Goal: Information Seeking & Learning: Learn about a topic

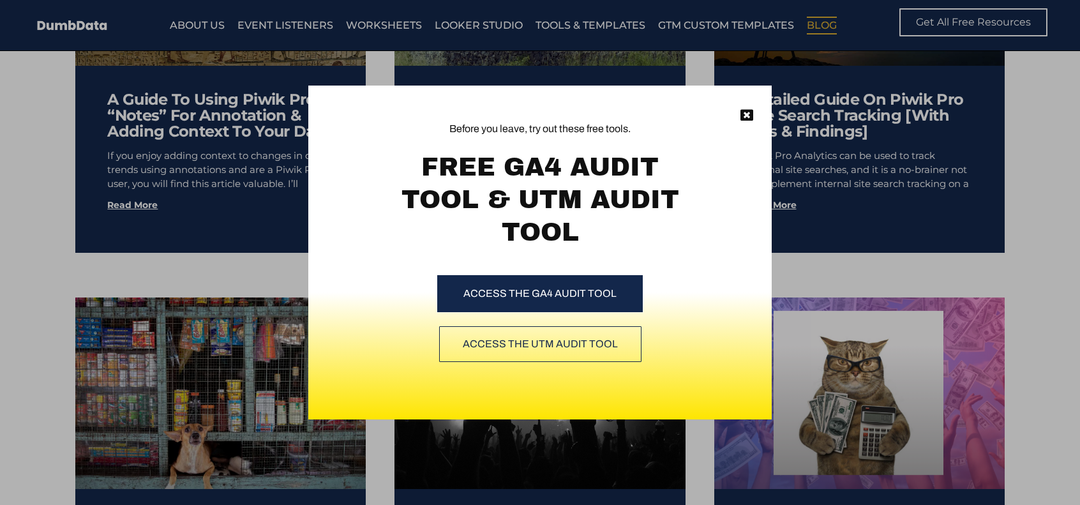
scroll to position [7398, 0]
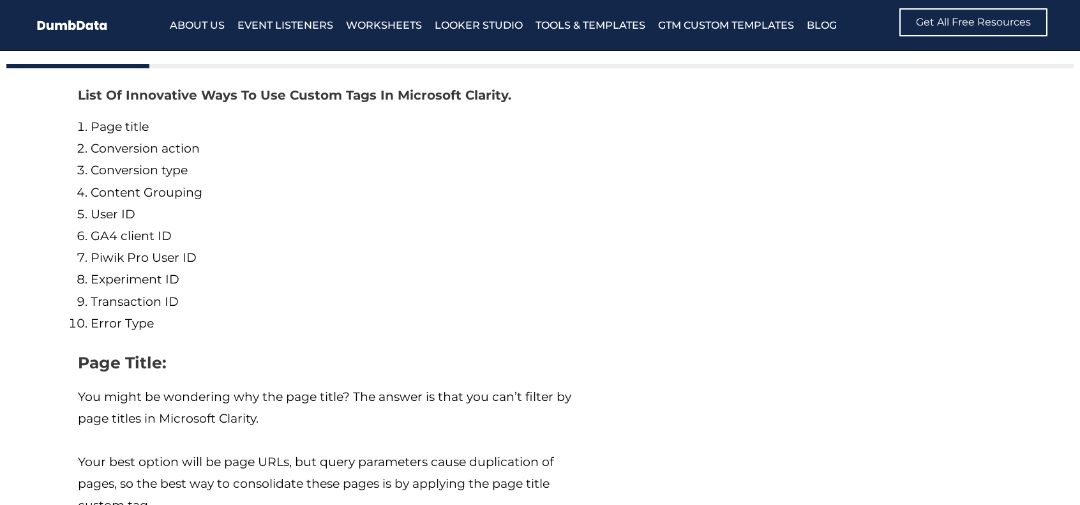
scroll to position [1404, 0]
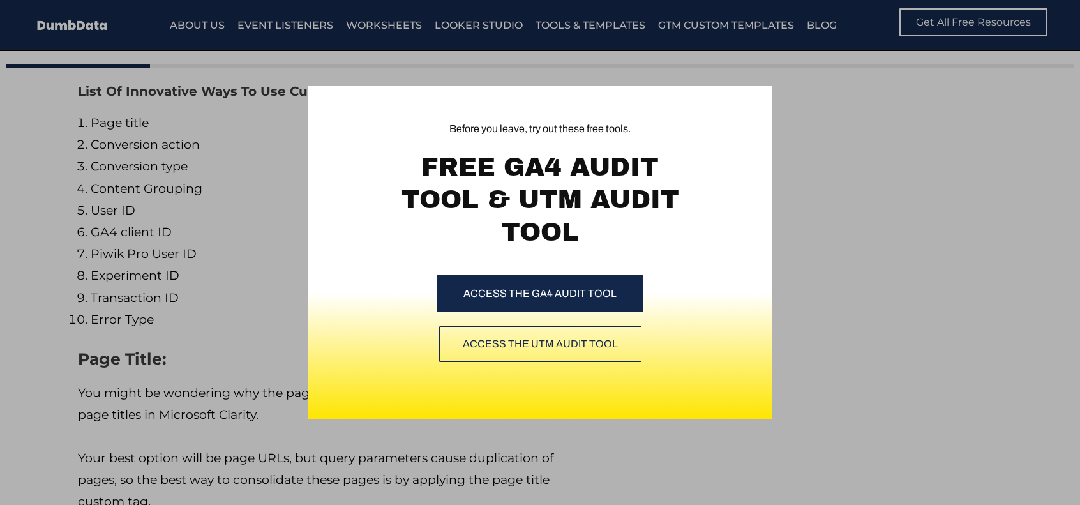
click at [237, 249] on div "Before you leave, try out these free tools. FREE GA4 AUDIT TOOL & UTM AUDIT TOO…" at bounding box center [540, 252] width 1080 height 505
